Goal: Task Accomplishment & Management: Use online tool/utility

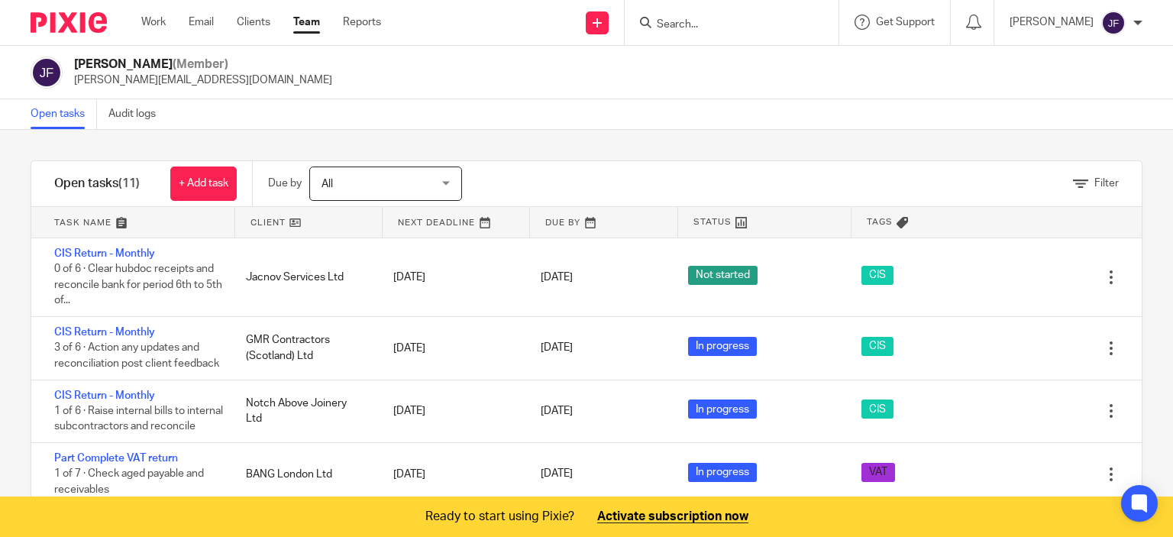
scroll to position [153, 0]
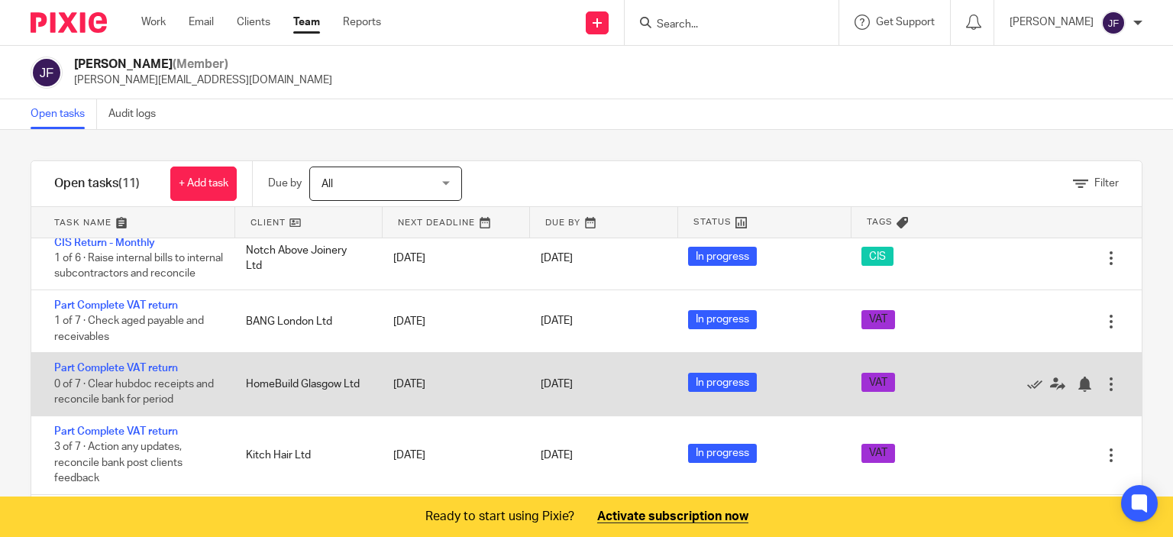
click at [691, 392] on span "In progress" at bounding box center [722, 382] width 69 height 19
click at [156, 396] on div "Part Complete VAT return 0 of 7 · Clear hubdoc receipts and reconcile bank for …" at bounding box center [130, 384] width 199 height 62
click at [162, 374] on link "Part Complete VAT return" at bounding box center [116, 368] width 124 height 11
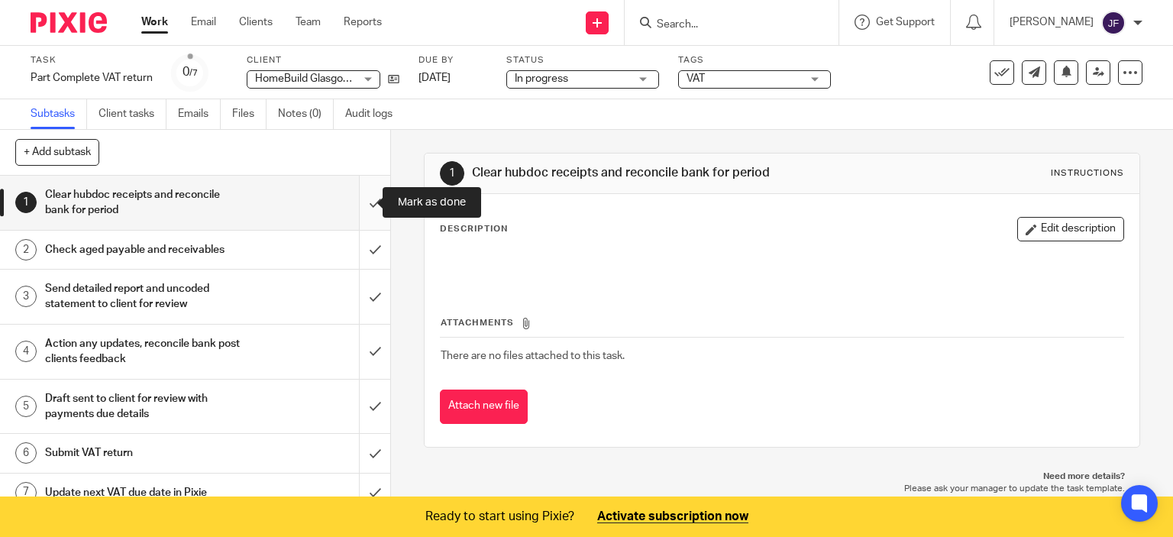
click at [358, 201] on input "submit" at bounding box center [195, 203] width 390 height 54
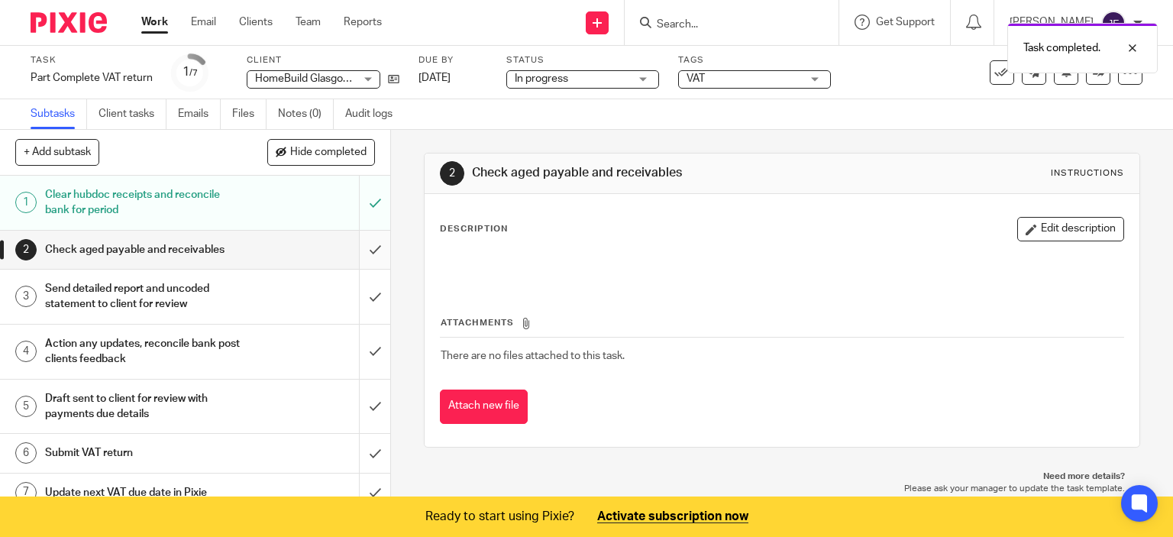
click at [361, 247] on input "submit" at bounding box center [195, 250] width 390 height 38
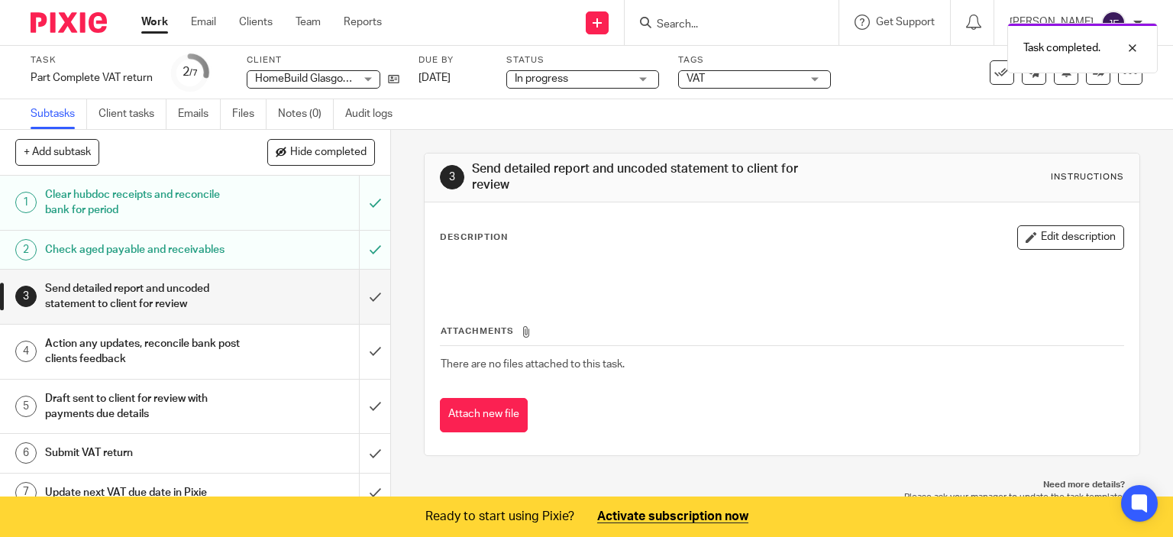
click at [363, 292] on input "submit" at bounding box center [195, 297] width 390 height 54
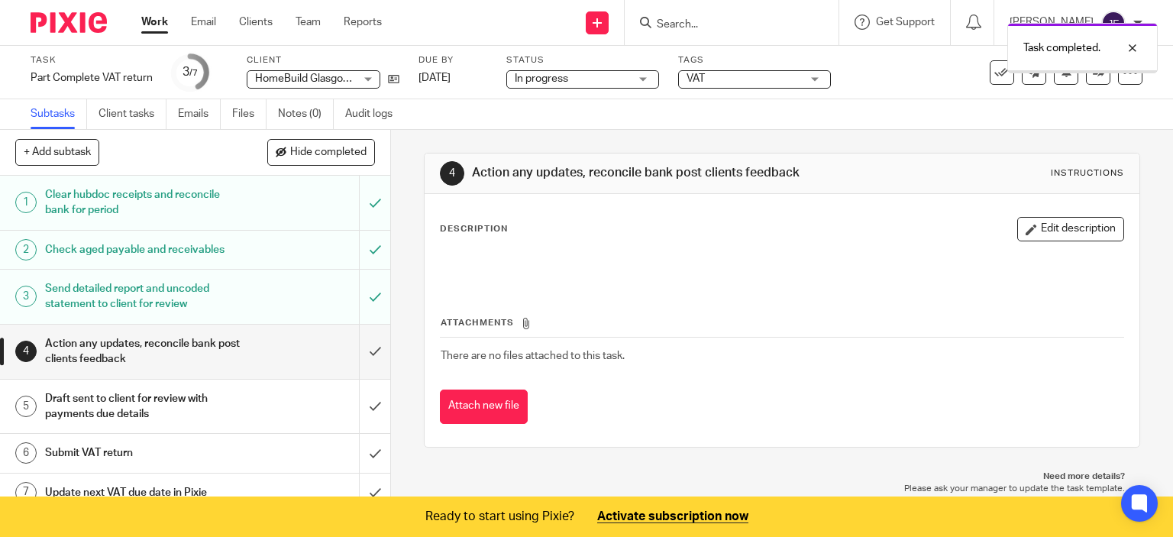
click at [358, 348] on input "submit" at bounding box center [195, 352] width 390 height 54
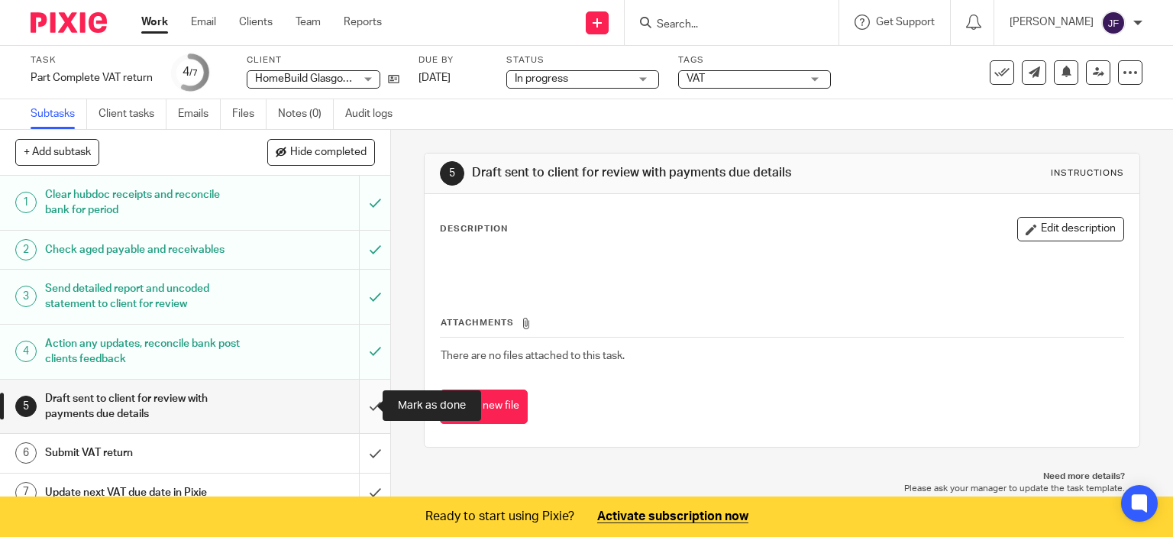
click at [353, 406] on input "submit" at bounding box center [195, 407] width 390 height 54
